Goal: Task Accomplishment & Management: Use online tool/utility

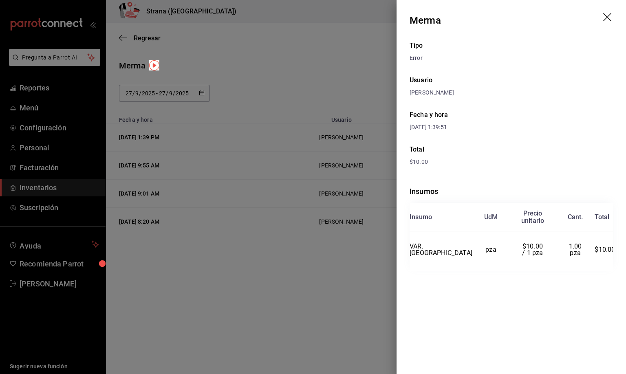
click at [609, 17] on icon "drag" at bounding box center [608, 18] width 10 height 10
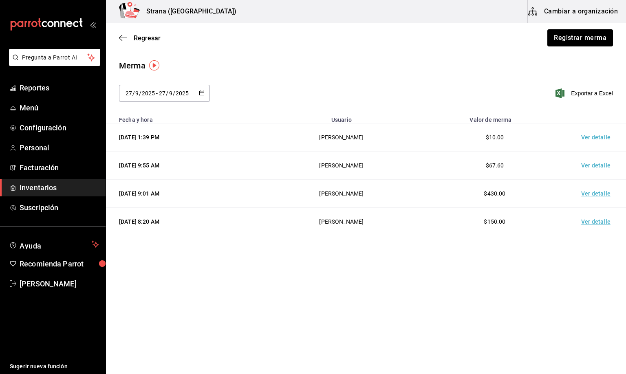
click at [40, 186] on span "Inventarios" at bounding box center [59, 187] width 79 height 11
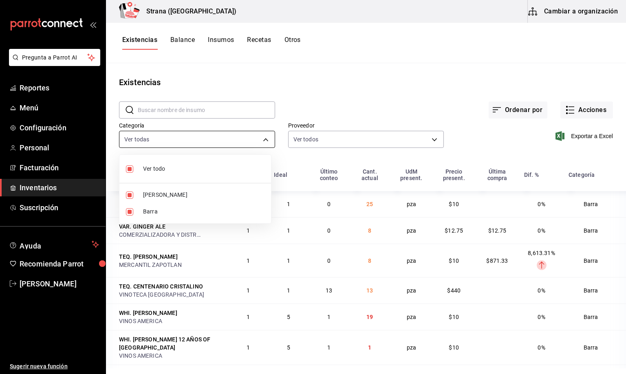
click at [185, 141] on body "Pregunta a Parrot AI Reportes Menú Configuración Personal Facturación Inventari…" at bounding box center [313, 184] width 626 height 368
click at [146, 194] on span "[PERSON_NAME]" at bounding box center [203, 195] width 121 height 9
type input "22ec9f2c-e042-44ea-8d53-bf0e1d8c11ed"
checkbox input "false"
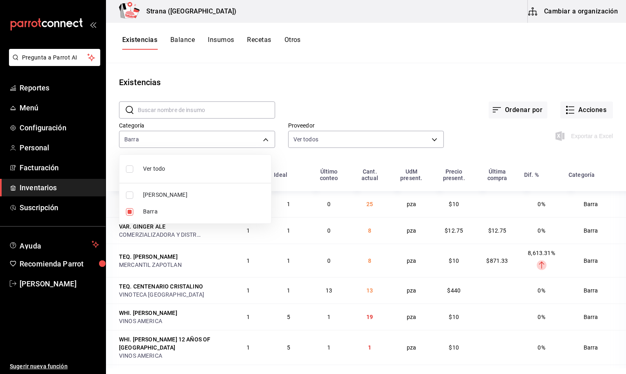
click at [139, 43] on div at bounding box center [313, 187] width 626 height 374
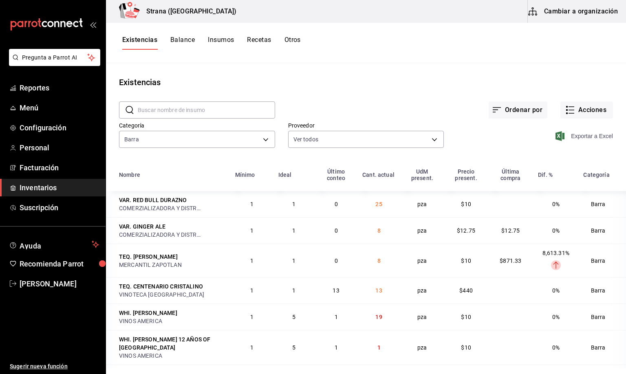
click at [582, 138] on span "Exportar a Excel" at bounding box center [585, 136] width 56 height 10
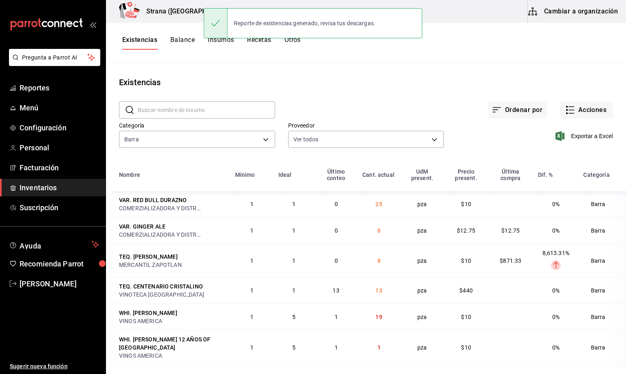
click at [363, 97] on div "Ordenar por Acciones" at bounding box center [444, 103] width 338 height 30
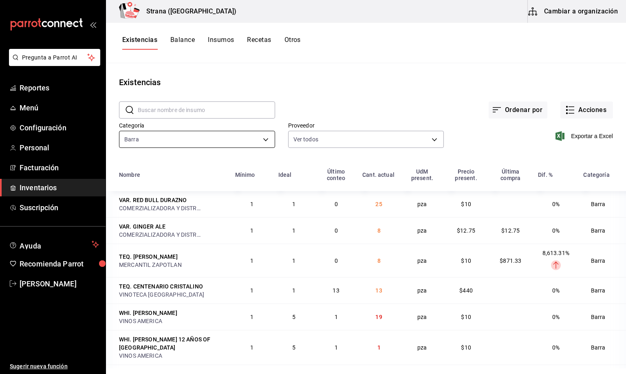
click at [154, 143] on body "Pregunta a Parrot AI Reportes Menú Configuración Personal Facturación Inventari…" at bounding box center [313, 184] width 626 height 368
drag, startPoint x: 147, startPoint y: 191, endPoint x: 141, endPoint y: 202, distance: 12.2
click at [144, 191] on span "[PERSON_NAME]" at bounding box center [203, 195] width 121 height 9
type input "22ec9f2c-e042-44ea-8d53-bf0e1d8c11ed,b11263f3-316c-490f-b5ca-428fcbb9defe"
checkbox input "true"
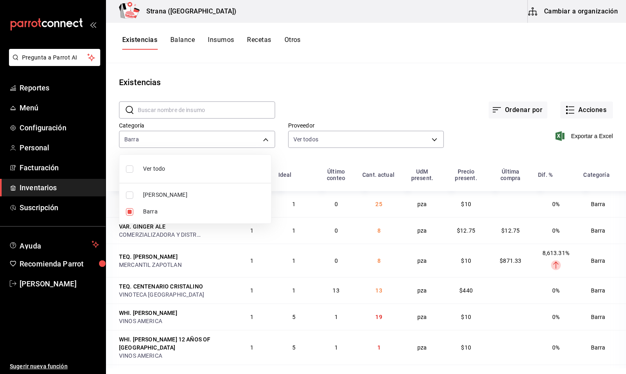
checkbox input "true"
click at [145, 213] on span "Barra" at bounding box center [203, 211] width 121 height 9
type input "b11263f3-316c-490f-b5ca-428fcbb9defe"
click at [139, 40] on div at bounding box center [313, 187] width 626 height 374
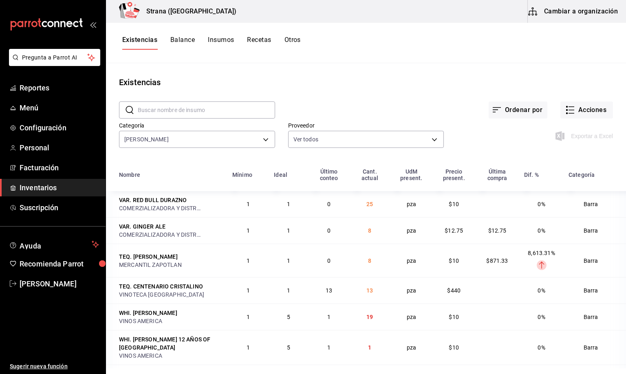
click at [579, 136] on span "Exportar a Excel" at bounding box center [585, 136] width 56 height 10
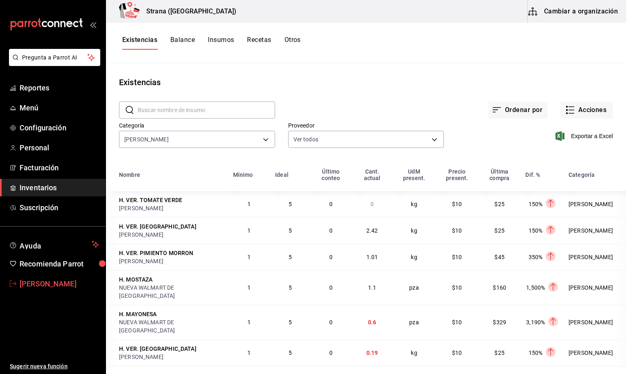
click at [48, 282] on span "[PERSON_NAME]" at bounding box center [59, 283] width 79 height 11
